Goal: Task Accomplishment & Management: Use online tool/utility

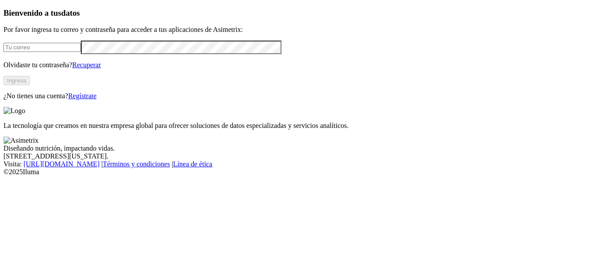
type input "[PERSON_NAME][EMAIL_ADDRESS][PERSON_NAME][DOMAIN_NAME]"
click at [30, 85] on button "Ingresa" at bounding box center [16, 80] width 26 height 9
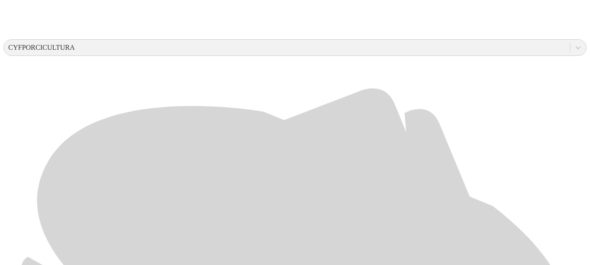
scroll to position [337, 0]
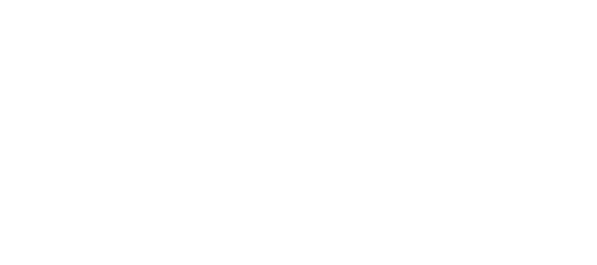
type input "JULIO 2025"
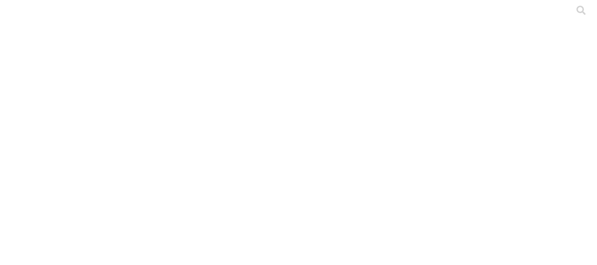
type input "JULIO 2025"
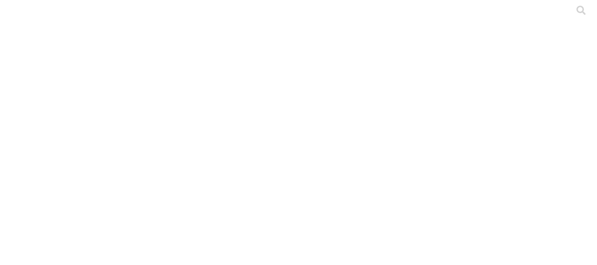
type input "JULIO 2025"
